Goal: Task Accomplishment & Management: Use online tool/utility

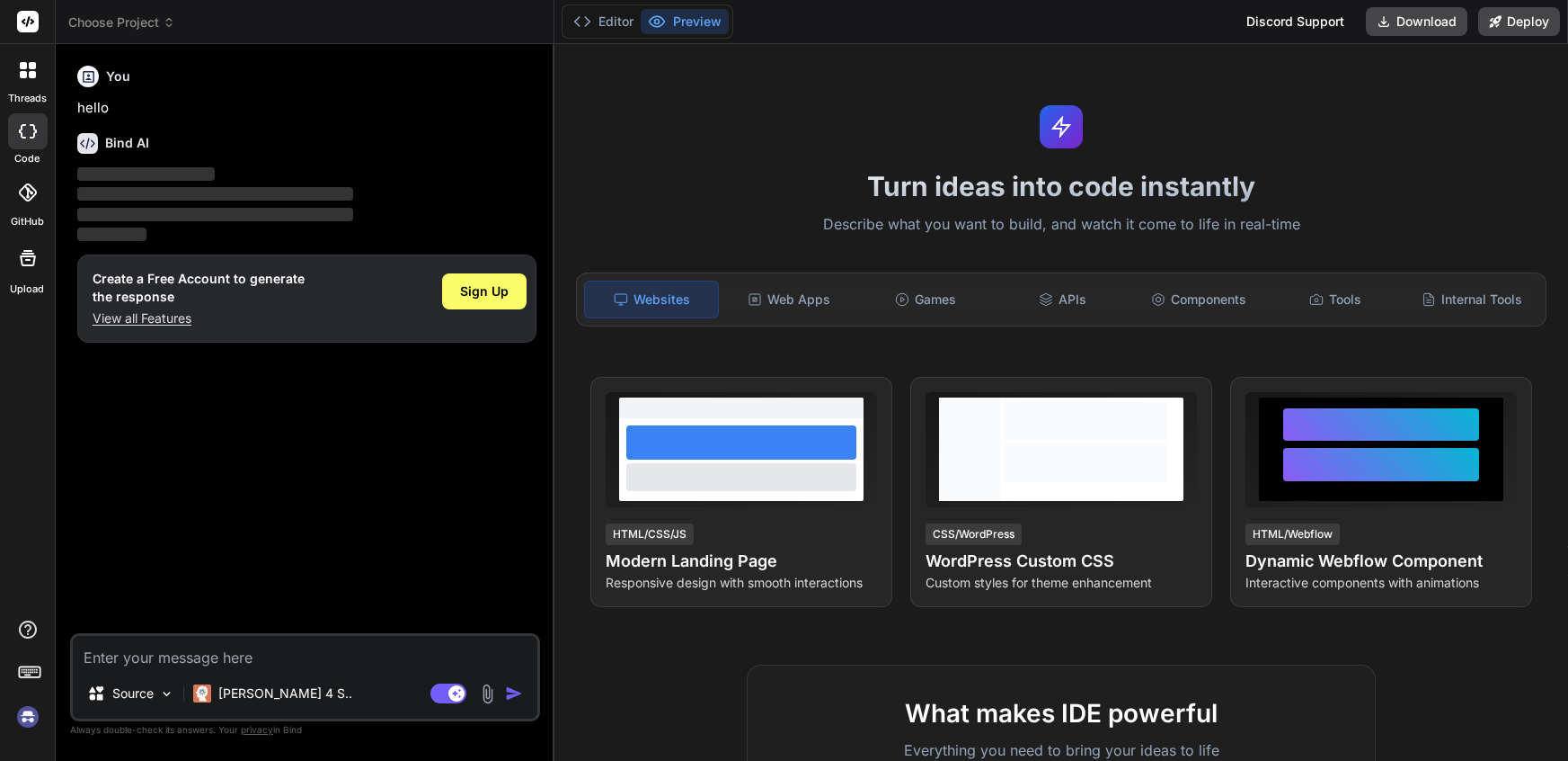
click at [30, 717] on img at bounding box center [27, 716] width 30 height 30
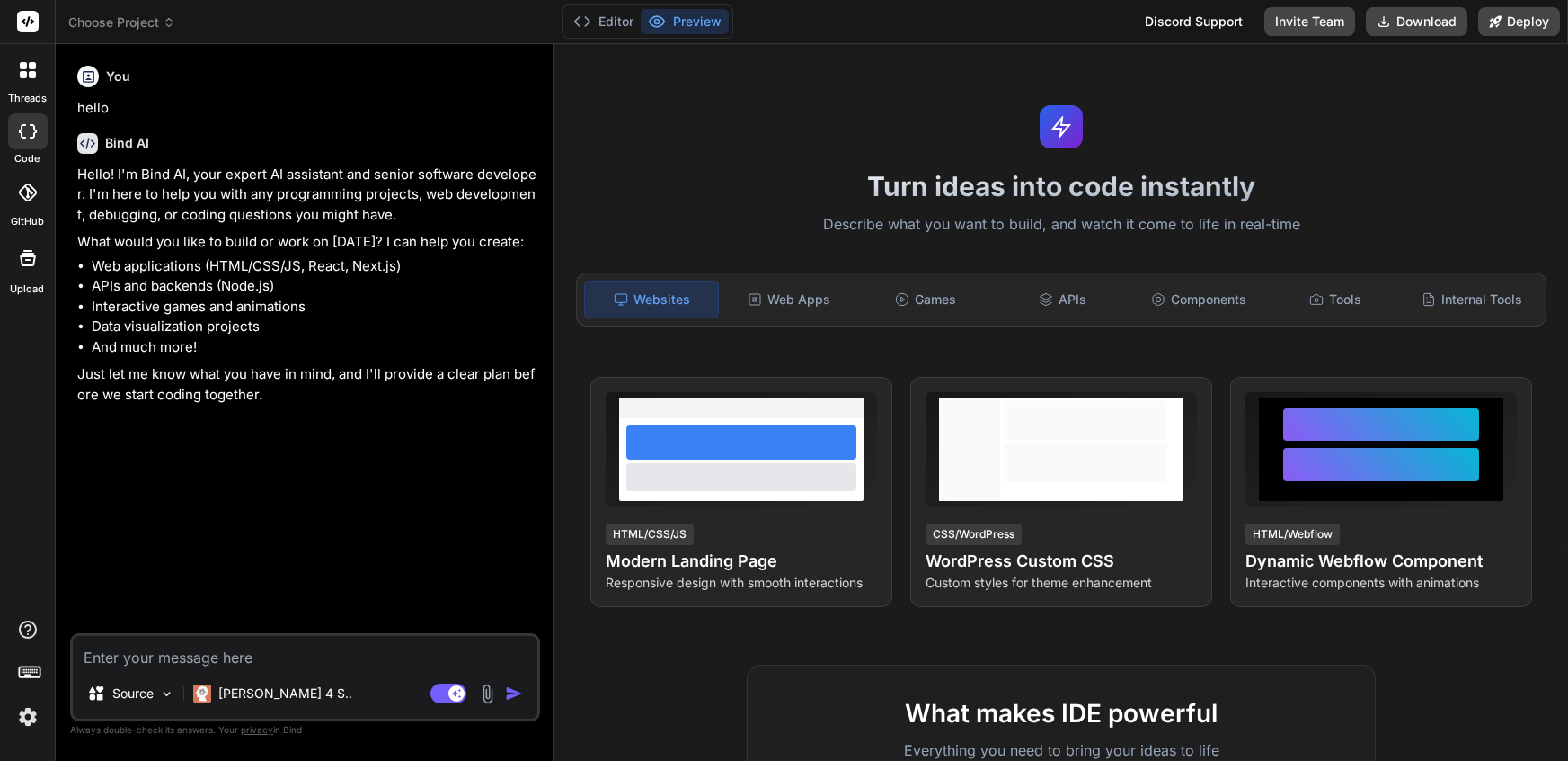
click at [159, 18] on span "Choose Project" at bounding box center [122, 22] width 107 height 18
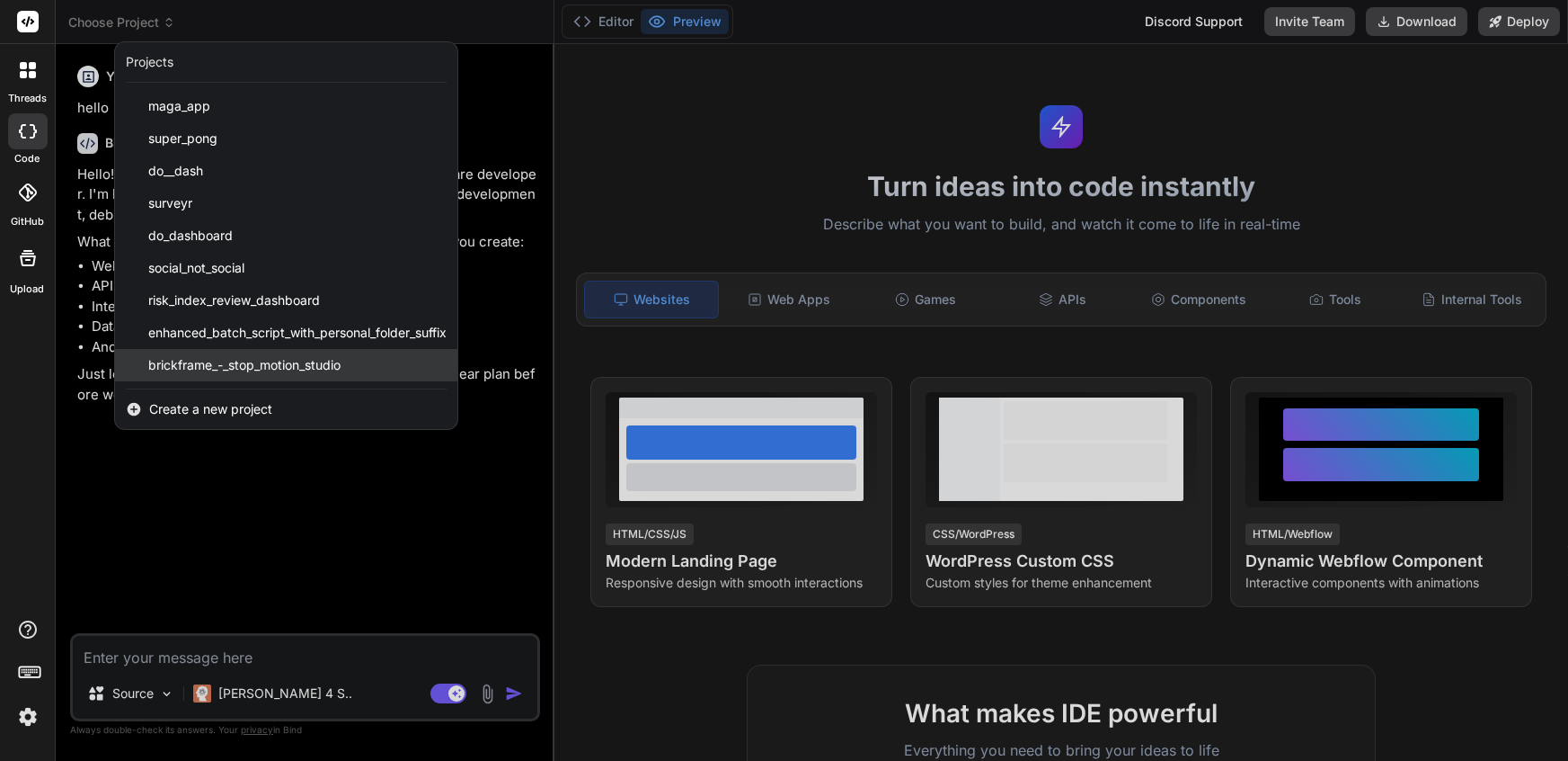
click at [192, 365] on span "brickframe_-_stop_motion_studio" at bounding box center [243, 364] width 192 height 18
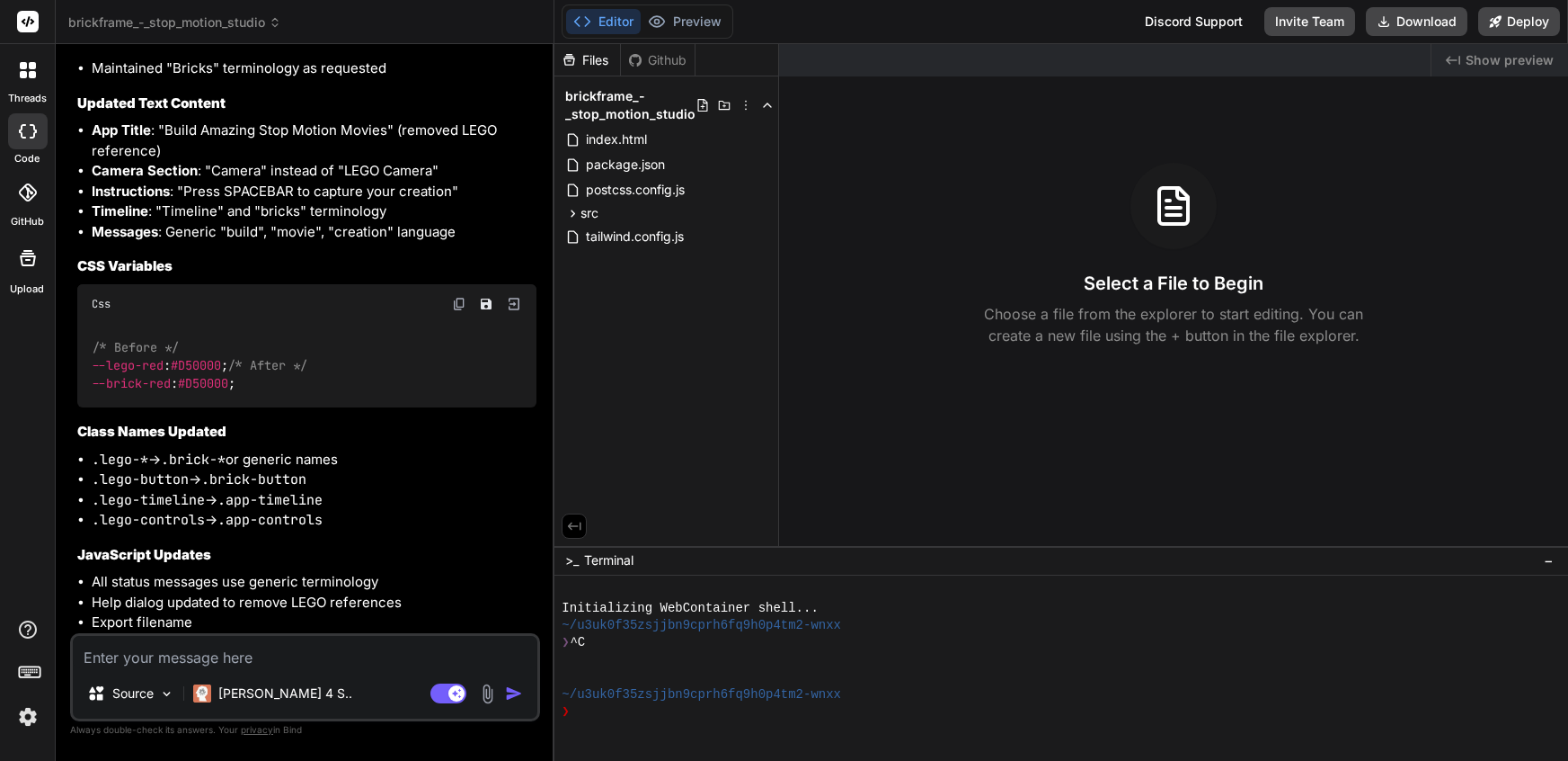
scroll to position [5367, 0]
click at [1425, 10] on button "Download" at bounding box center [1417, 21] width 101 height 29
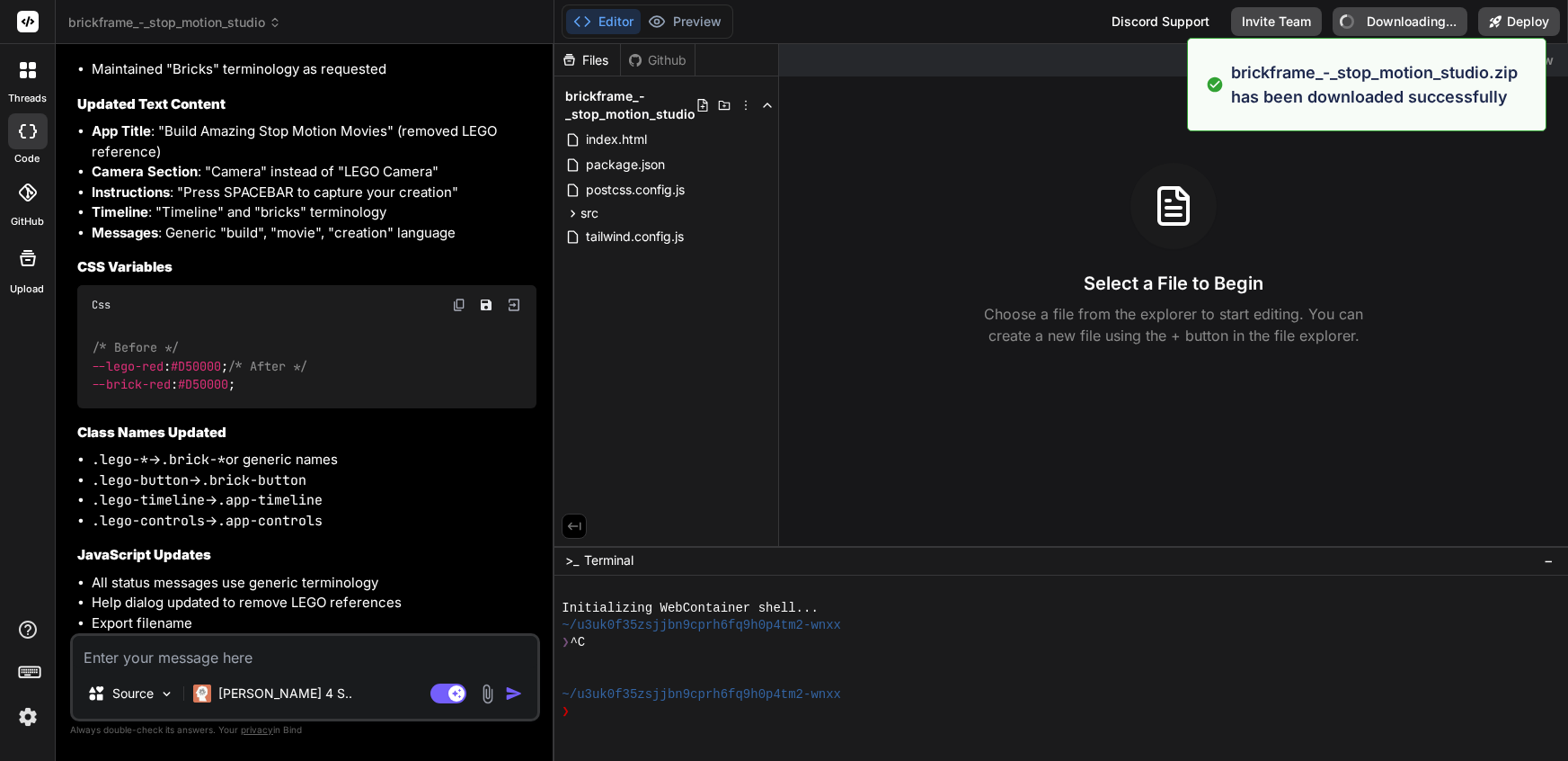
type textarea "x"
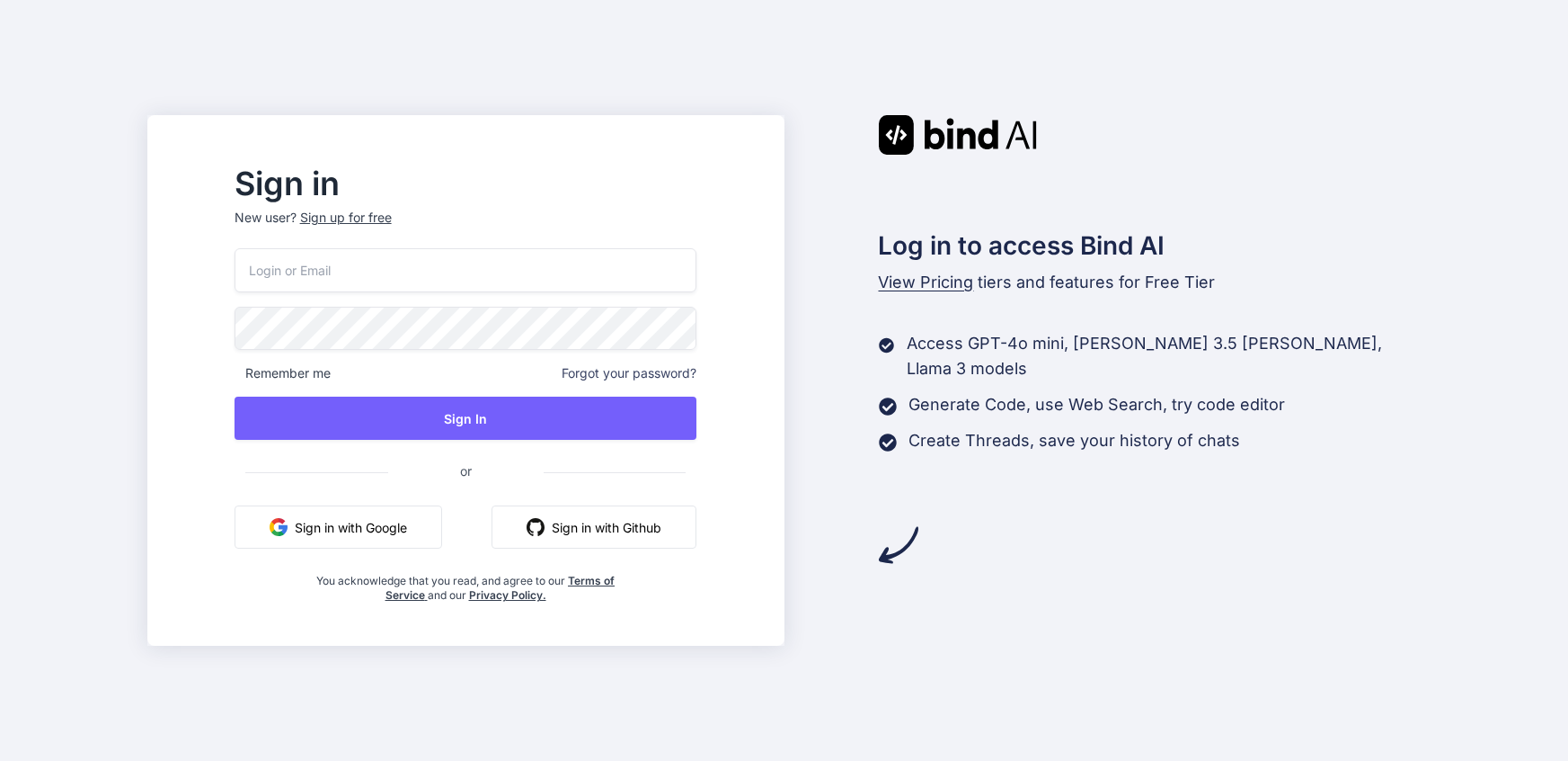
click at [519, 274] on input "email" at bounding box center [466, 270] width 463 height 44
type input "[PERSON_NAME][EMAIL_ADDRESS]"
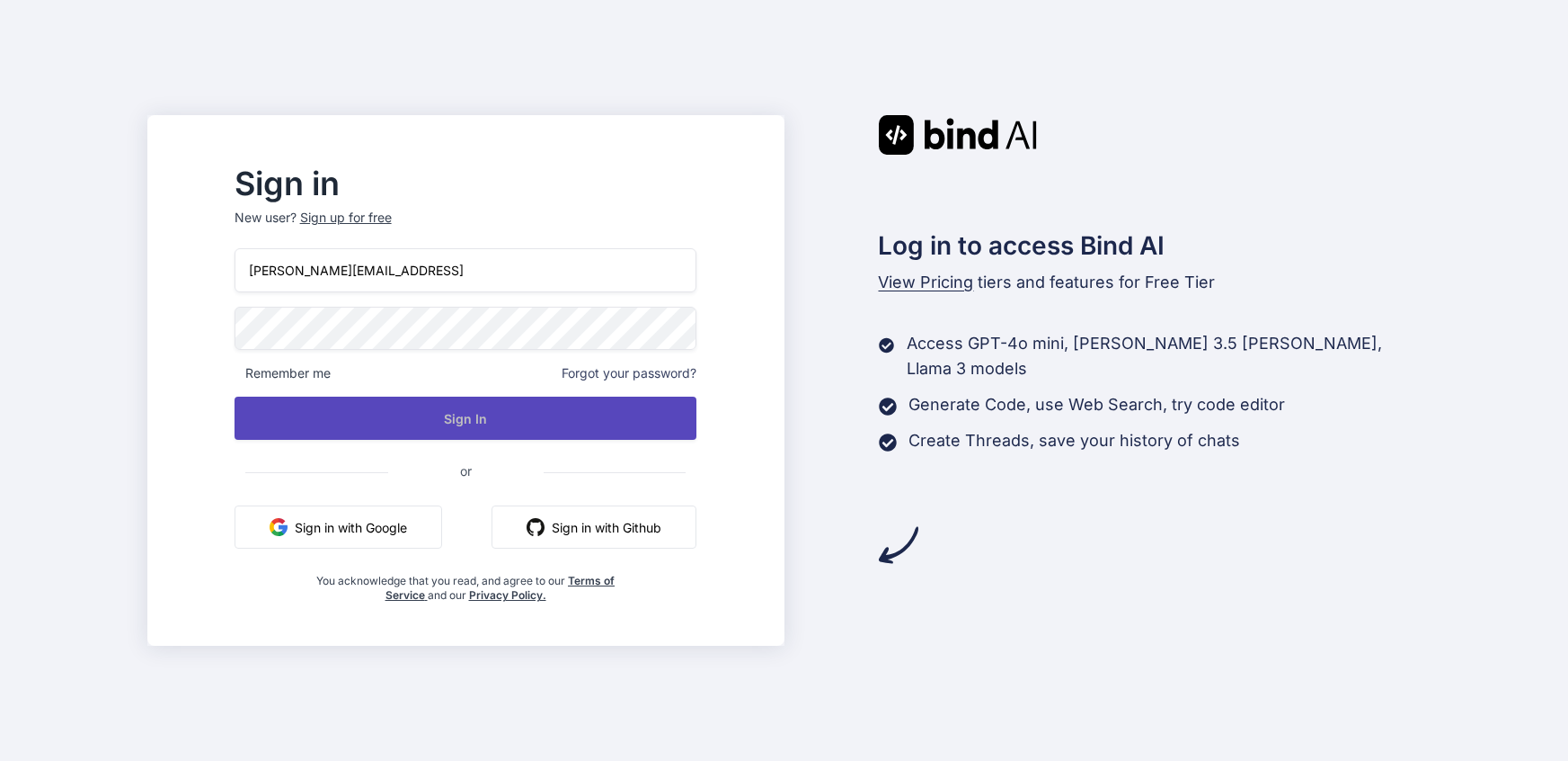
click at [509, 423] on button "Sign In" at bounding box center [466, 418] width 463 height 43
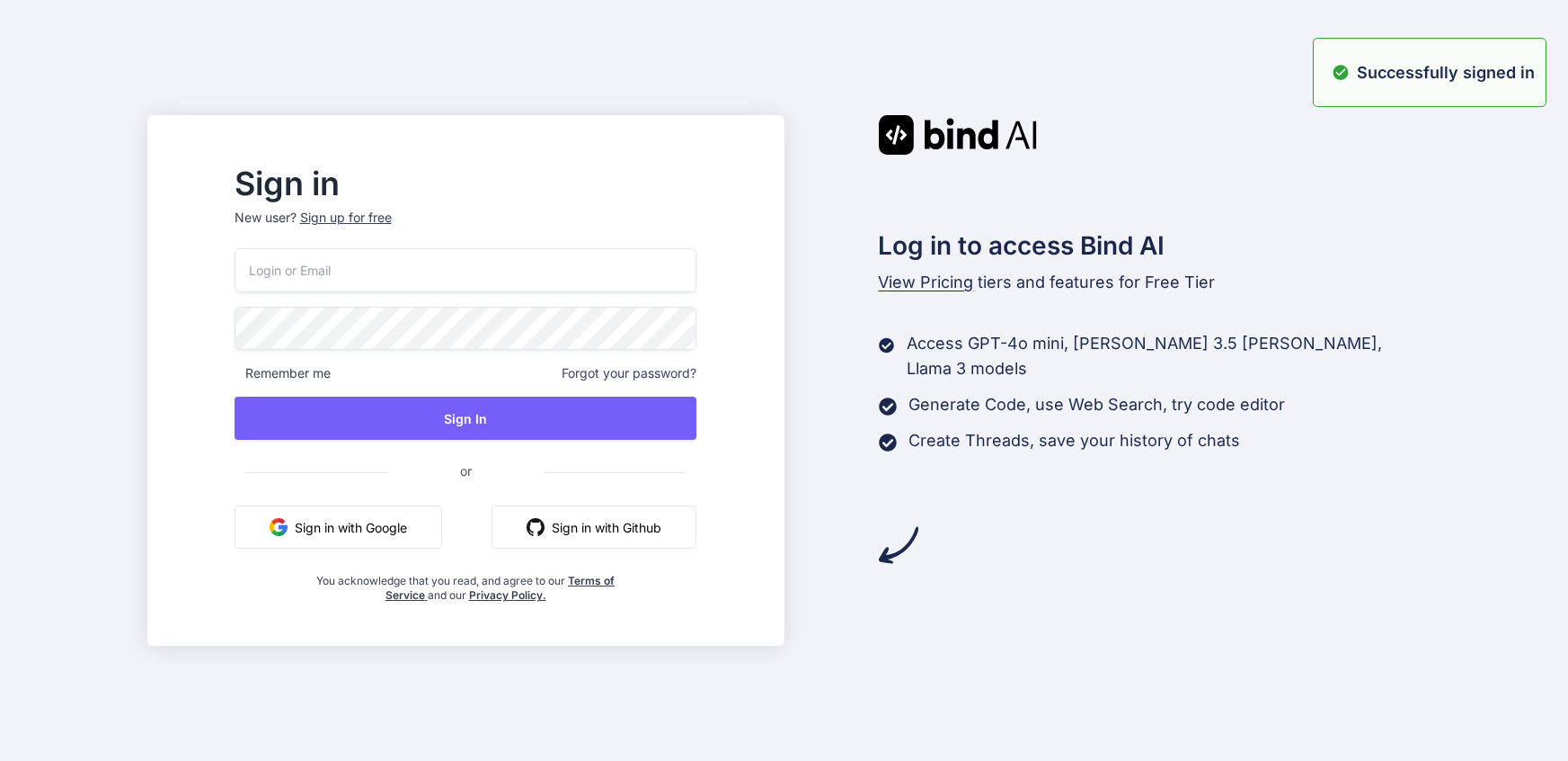
type input "[PERSON_NAME][EMAIL_ADDRESS]"
click at [1414, 415] on div "Sign in New user? Sign up for free [PERSON_NAME][EMAIL_ADDRESS] Remember me For…" at bounding box center [784, 380] width 1568 height 761
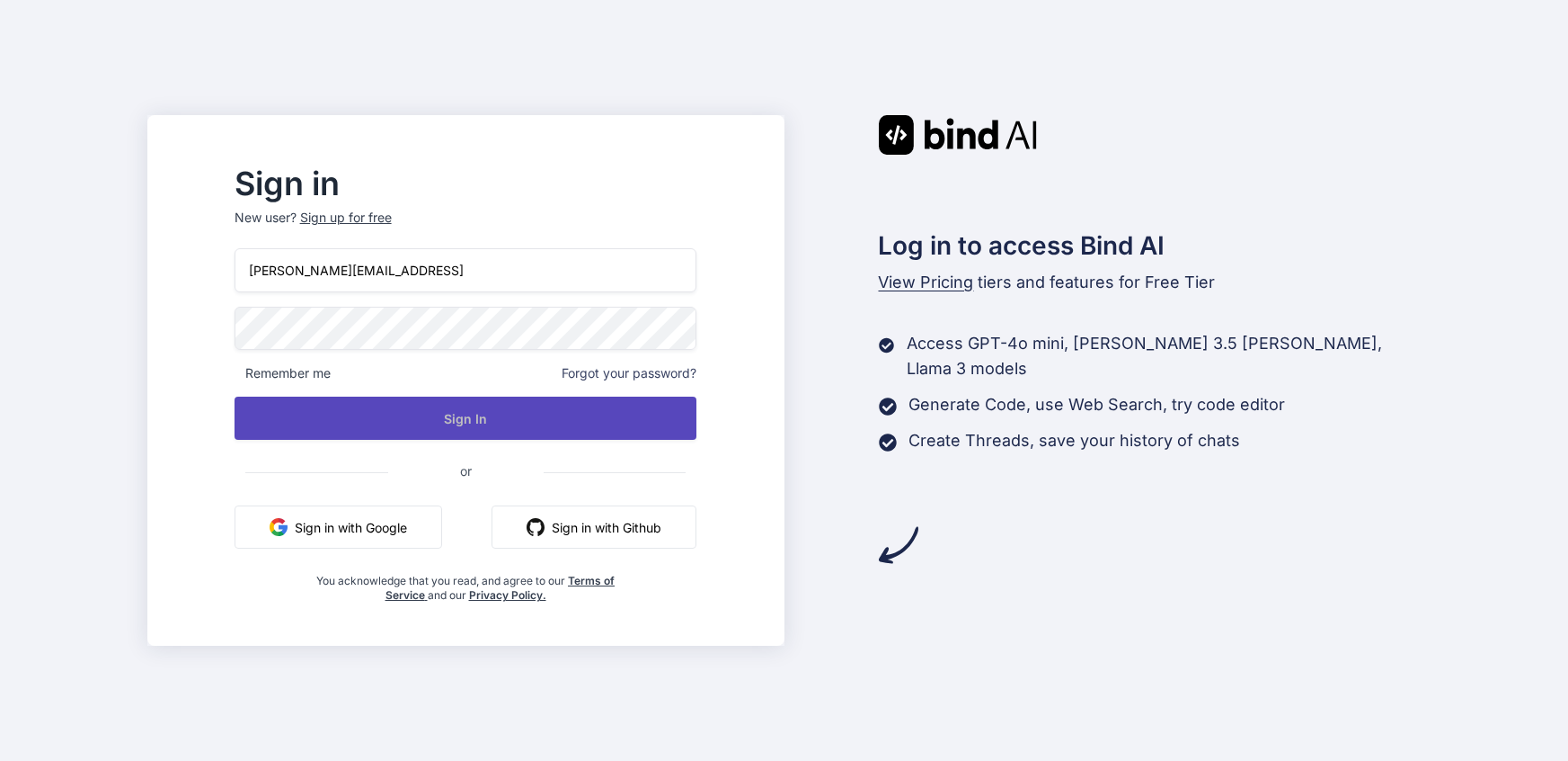
click at [508, 419] on button "Sign In" at bounding box center [466, 418] width 463 height 43
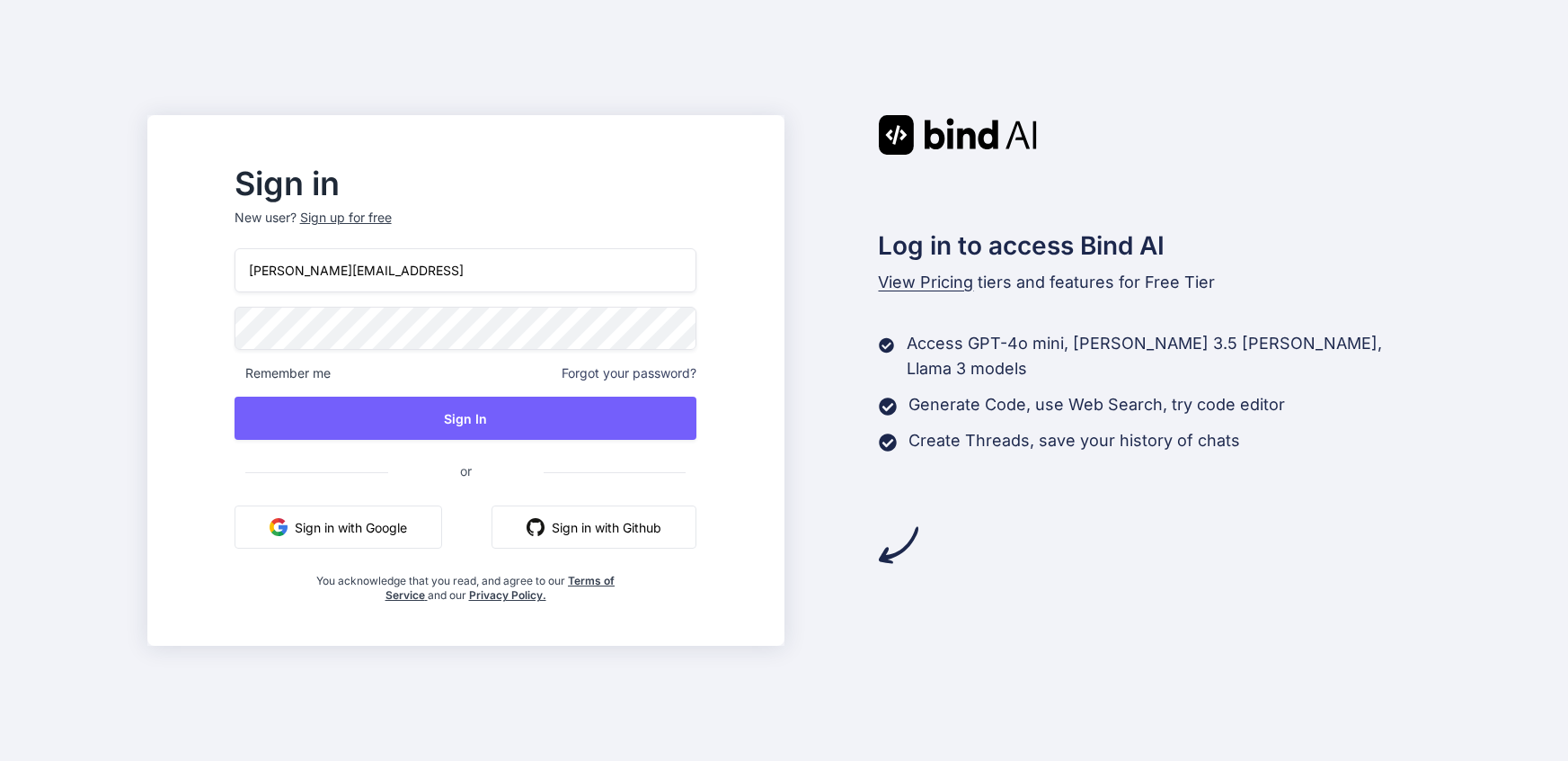
click at [263, 314] on div "Sign in New user? Sign up for free [PERSON_NAME][EMAIL_ADDRESS] Remember me For…" at bounding box center [466, 386] width 520 height 435
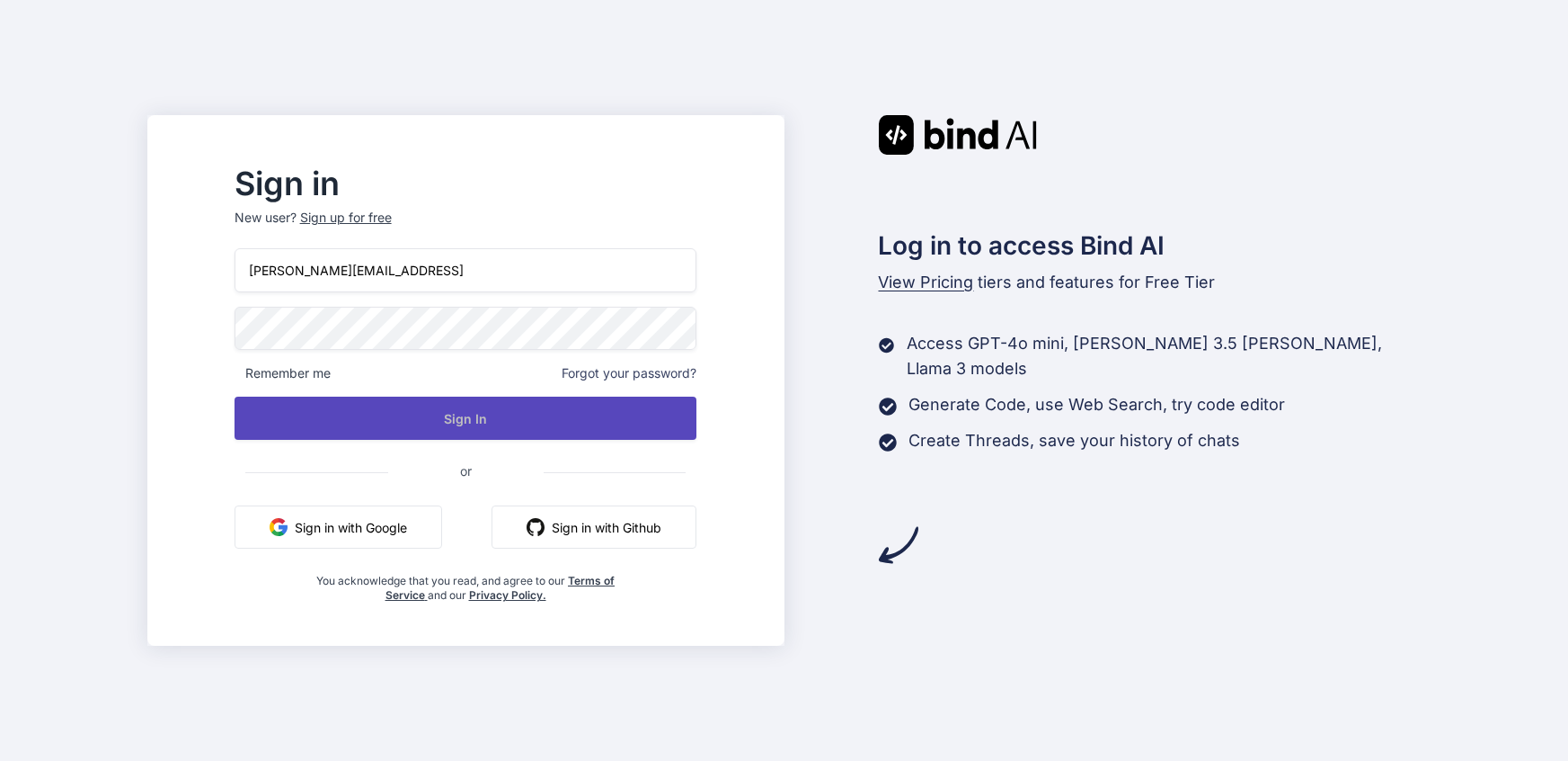
click at [452, 426] on button "Sign In" at bounding box center [466, 418] width 463 height 43
